Goal: Check status: Check status

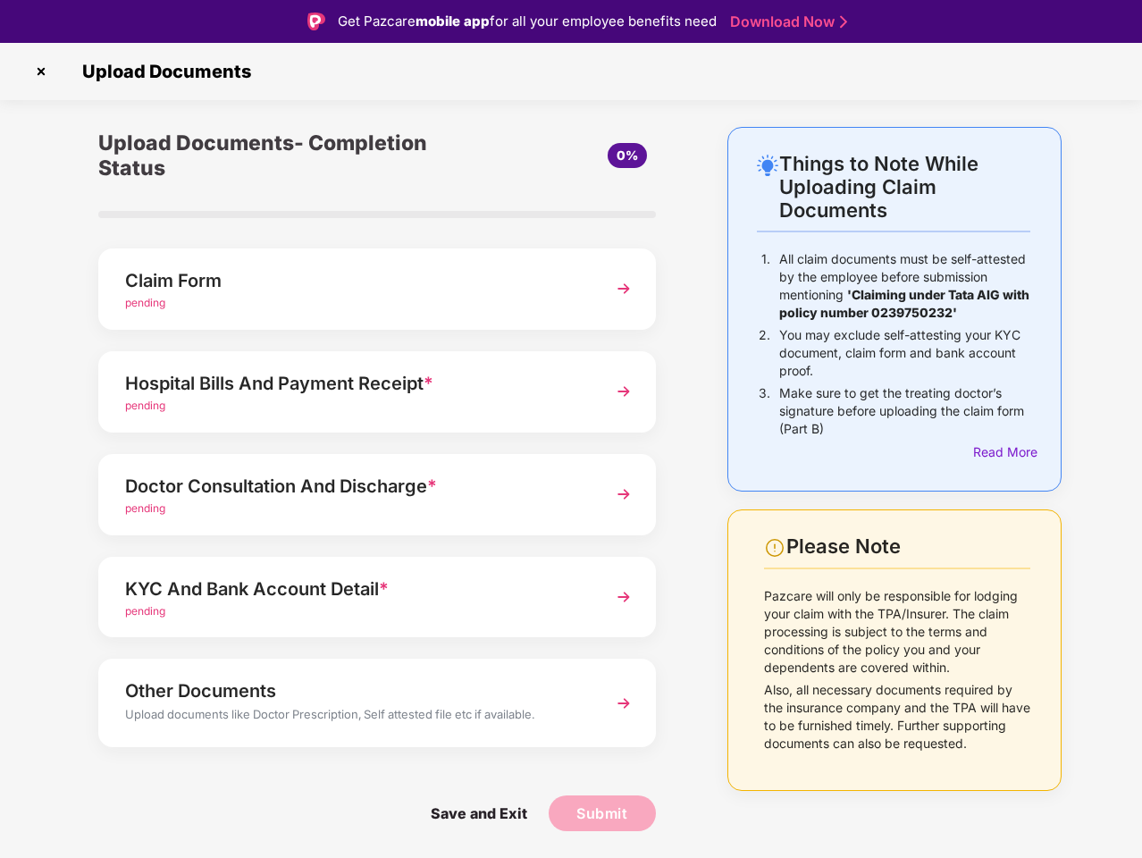
click at [41, 71] on img at bounding box center [41, 71] width 29 height 29
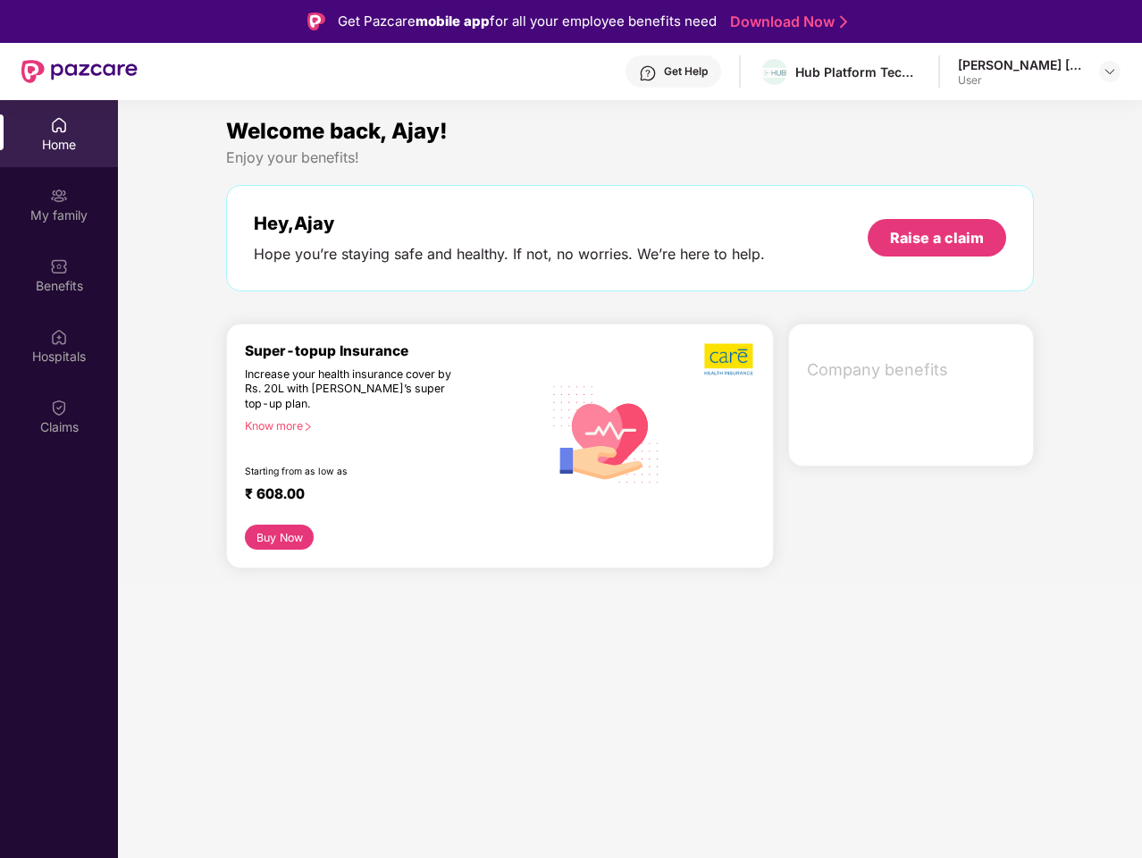
click at [1002, 452] on div "Company benefits" at bounding box center [911, 395] width 246 height 143
click at [377, 289] on div "Hey, [PERSON_NAME] you’re staying safe and healthy. If not, no worries. We’re h…" at bounding box center [630, 238] width 808 height 106
click at [377, 391] on div "Increase your health insurance cover by Rs. 20L with [PERSON_NAME]’s super top-…" at bounding box center [355, 389] width 221 height 45
click at [377, 494] on div "₹ 608.00" at bounding box center [385, 495] width 280 height 21
click at [377, 597] on section "Welcome back, Ajay! Enjoy your benefits! Hey, [PERSON_NAME] Hope you’re staying…" at bounding box center [630, 529] width 1024 height 858
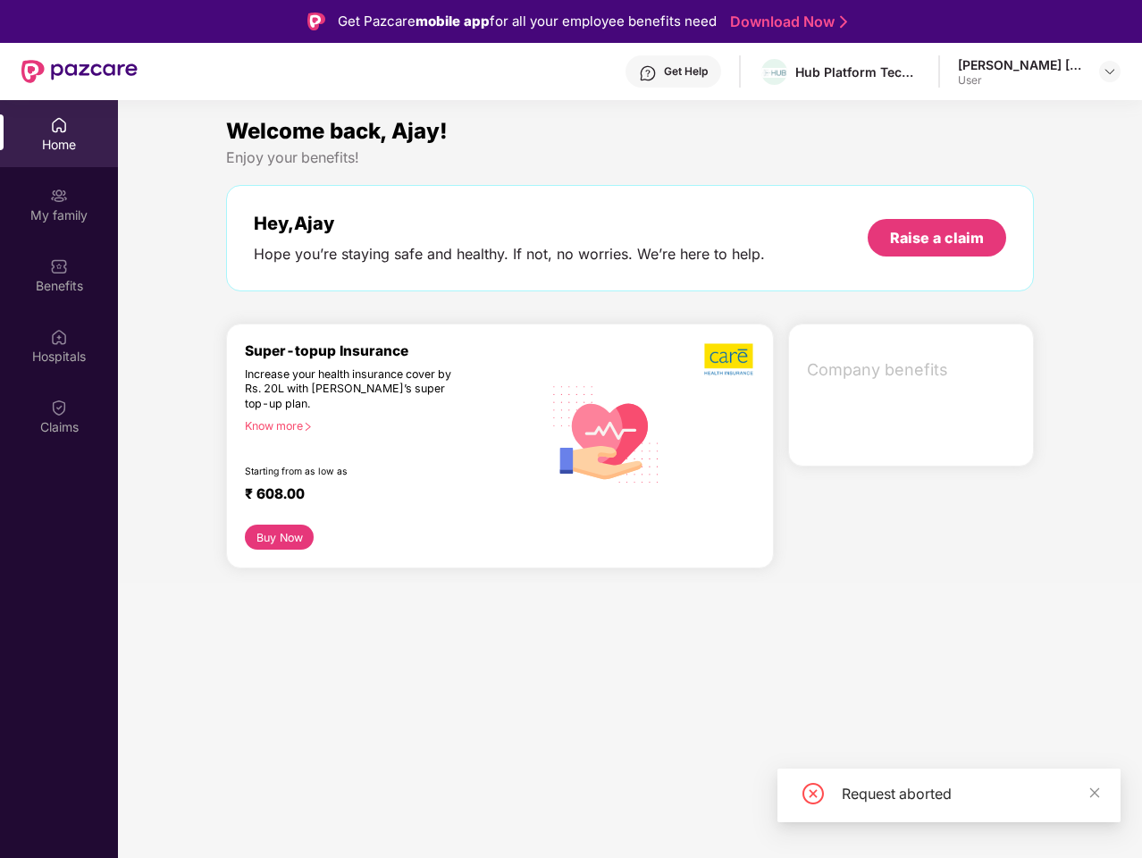
click at [377, 702] on section "Welcome back, Ajay! Enjoy your benefits! Hey, [PERSON_NAME] Hope you’re staying…" at bounding box center [630, 529] width 1024 height 858
click at [478, 813] on section "Welcome back, Ajay! Enjoy your benefits! Hey, [PERSON_NAME] Hope you’re staying…" at bounding box center [630, 529] width 1024 height 858
click at [602, 813] on section "Welcome back, Ajay! Enjoy your benefits! Hey, [PERSON_NAME] Hope you’re staying…" at bounding box center [630, 529] width 1024 height 858
